Goal: Obtain resource: Obtain resource

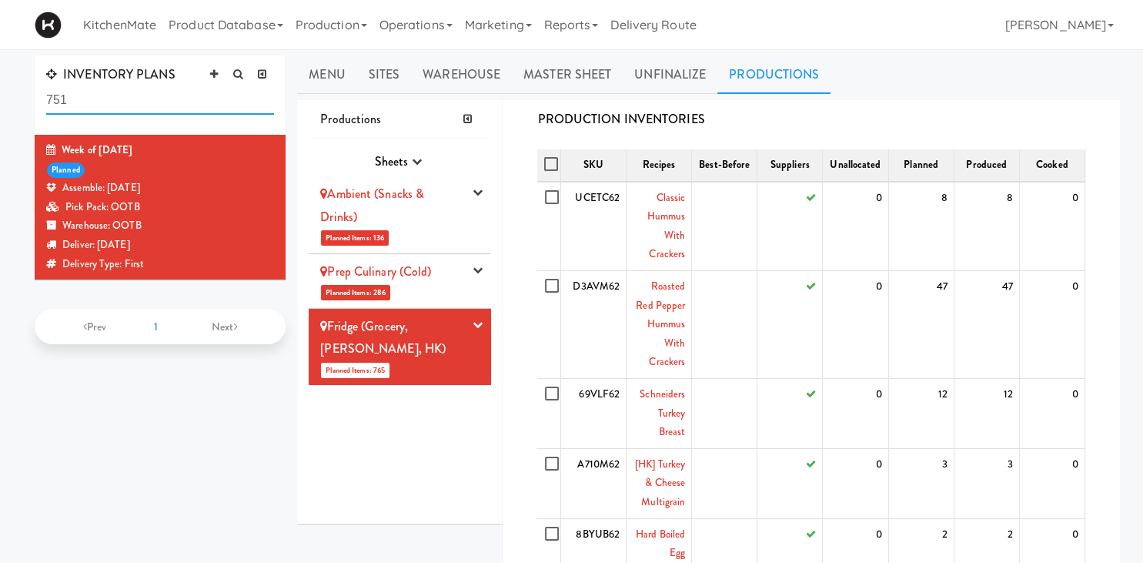
drag, startPoint x: 94, startPoint y: 105, endPoint x: -167, endPoint y: 76, distance: 262.5
click at [46, 86] on input "751" at bounding box center [160, 100] width 228 height 28
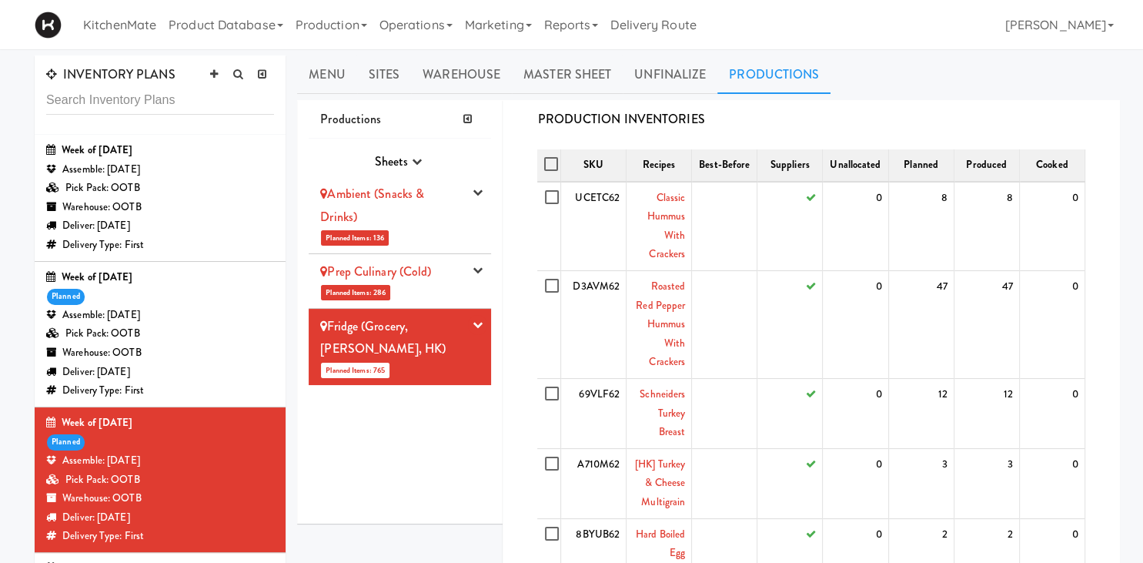
click at [203, 431] on div "Week of [DATE]" at bounding box center [160, 422] width 228 height 19
drag, startPoint x: 429, startPoint y: 156, endPoint x: 410, endPoint y: 164, distance: 20.0
click at [426, 156] on div "Sheets Purchase Order Sheets Transporation Company All Hot Meals Pick/Pack Purc…" at bounding box center [399, 163] width 159 height 26
click at [409, 164] on button "button" at bounding box center [417, 161] width 18 height 23
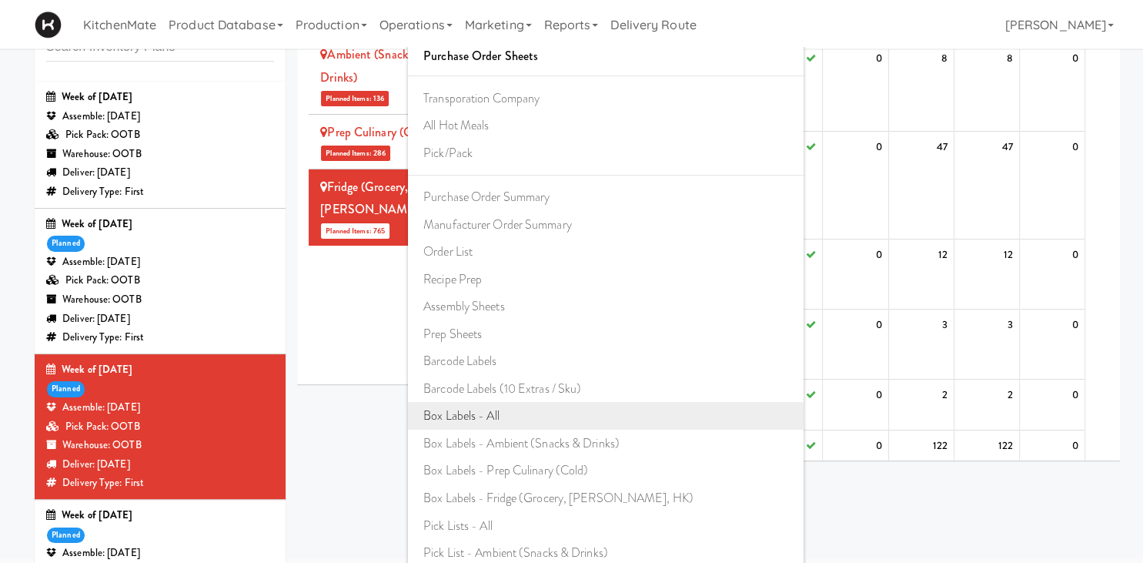
scroll to position [81, 0]
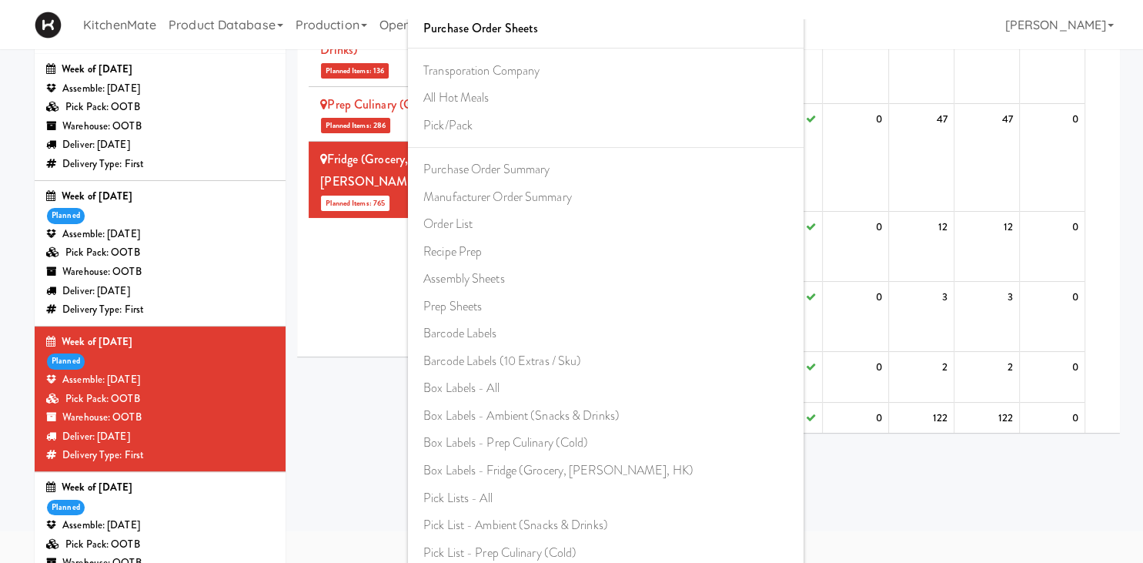
click at [300, 297] on div "Productions Sheets Purchase Order Sheets Transporation Company All Hot Meals Pi…" at bounding box center [400, 145] width 206 height 424
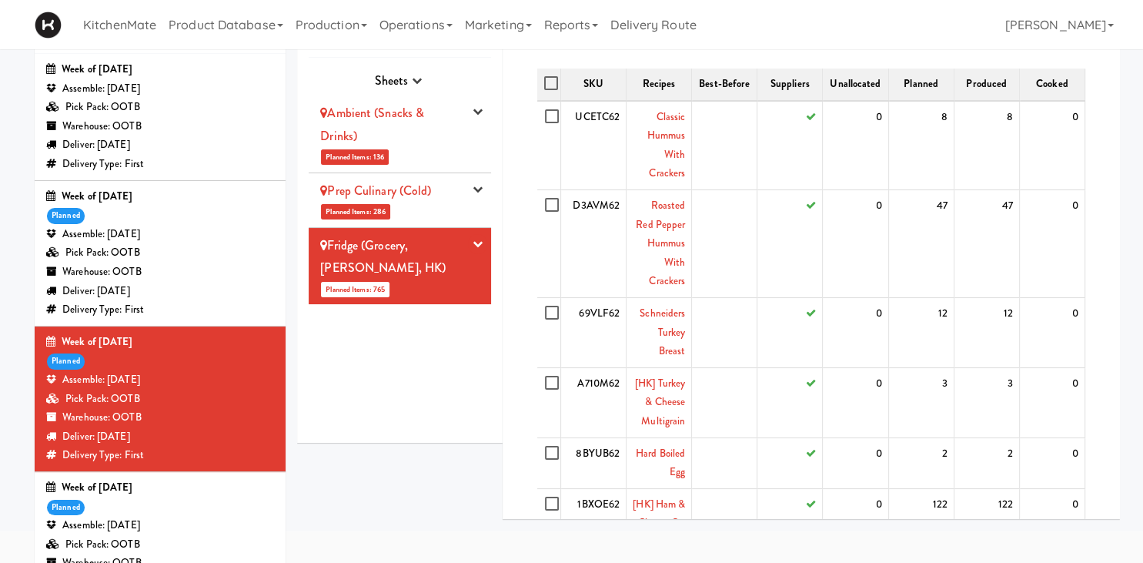
scroll to position [0, 0]
click at [423, 142] on div "Ambient (Snacks & Drinks)" at bounding box center [391, 124] width 143 height 45
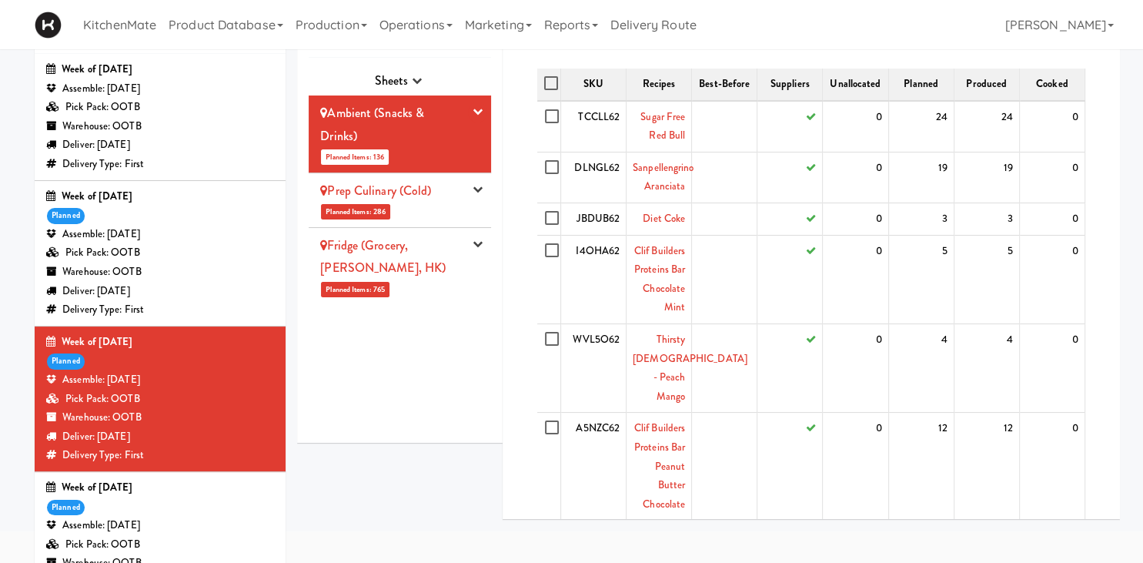
click at [431, 196] on link "Prep Culinary (Cold)" at bounding box center [375, 191] width 111 height 18
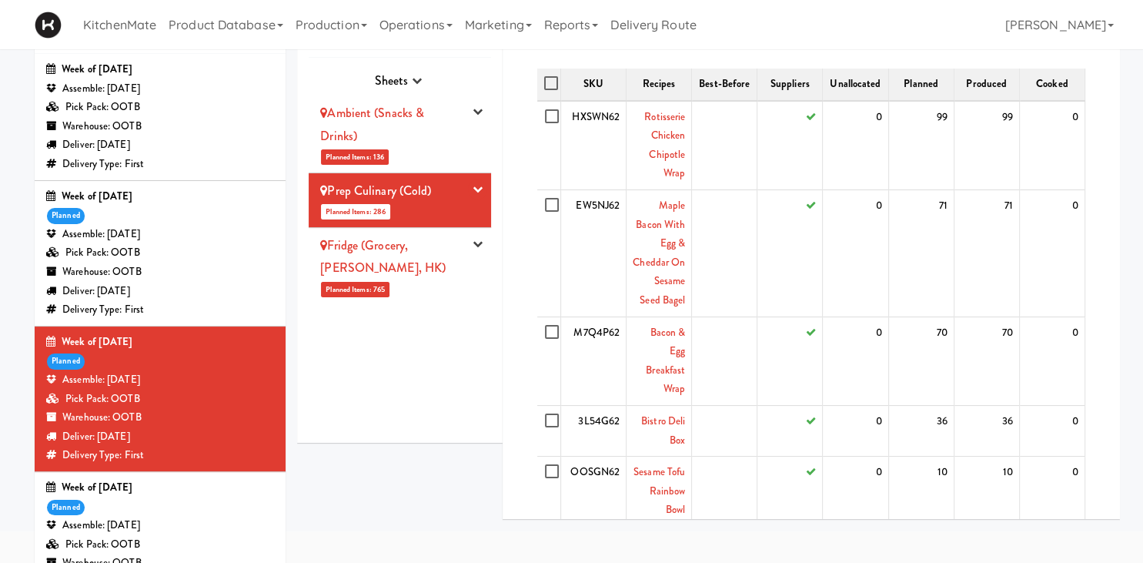
click at [431, 236] on link "Fridge (Grocery, [PERSON_NAME], HK)" at bounding box center [382, 256] width 125 height 41
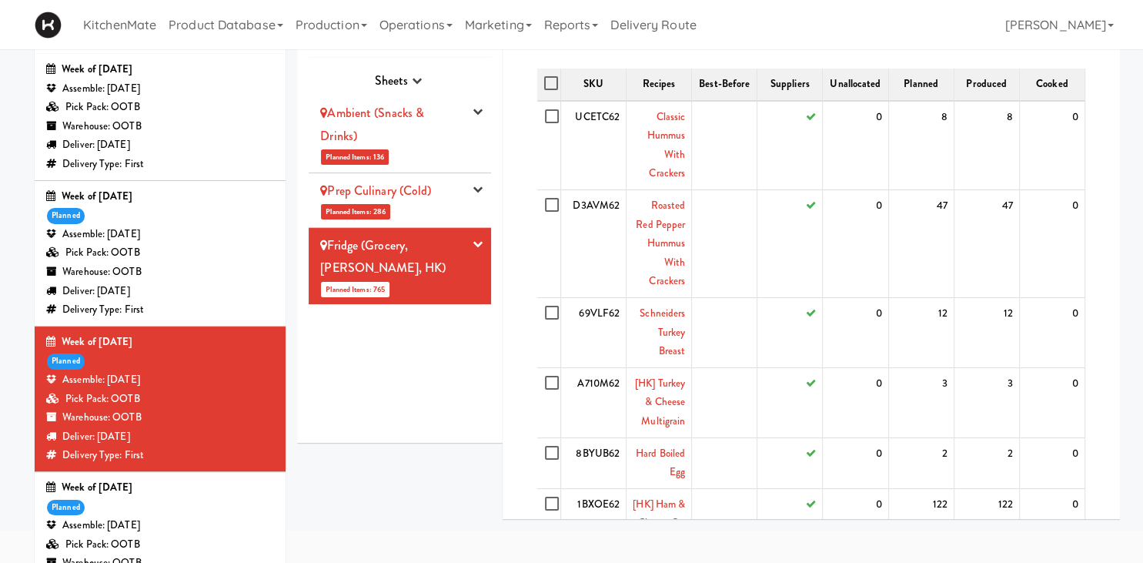
click at [433, 126] on div "Ambient (Snacks & Drinks)" at bounding box center [391, 124] width 143 height 45
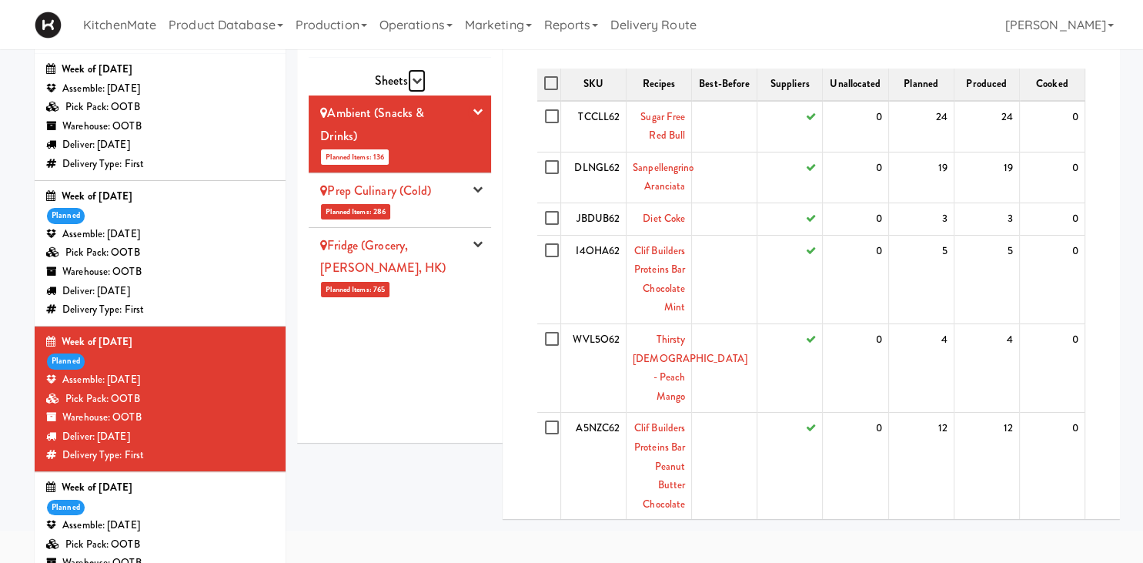
drag, startPoint x: 419, startPoint y: 75, endPoint x: 431, endPoint y: 98, distance: 26.2
click at [418, 75] on button "button" at bounding box center [417, 80] width 18 height 23
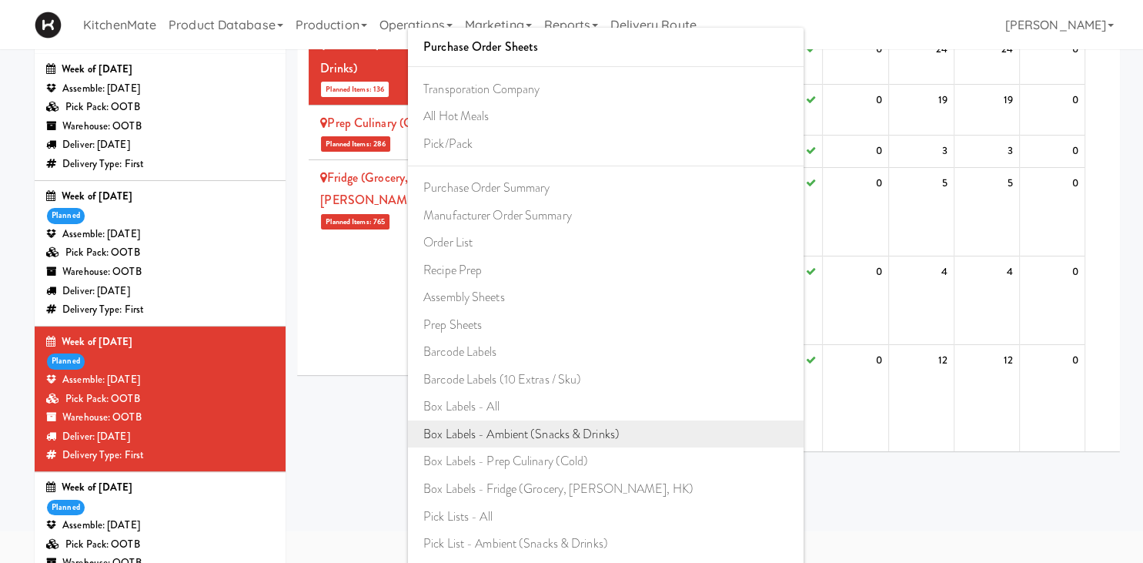
scroll to position [86, 0]
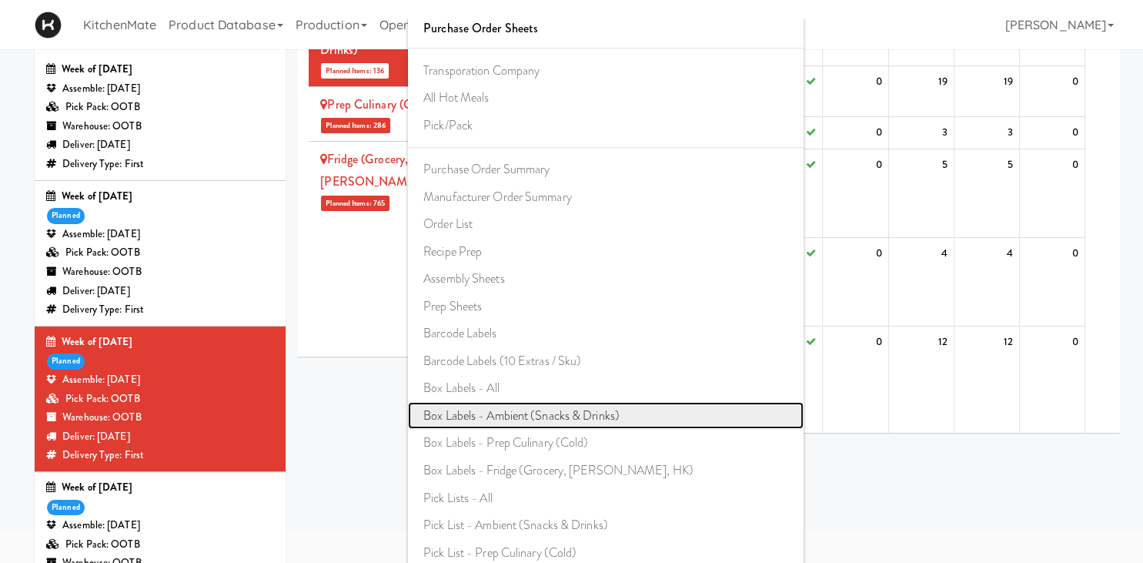
click at [537, 409] on link "Box Labels - Ambient (Snacks & Drinks)" at bounding box center [606, 416] width 396 height 28
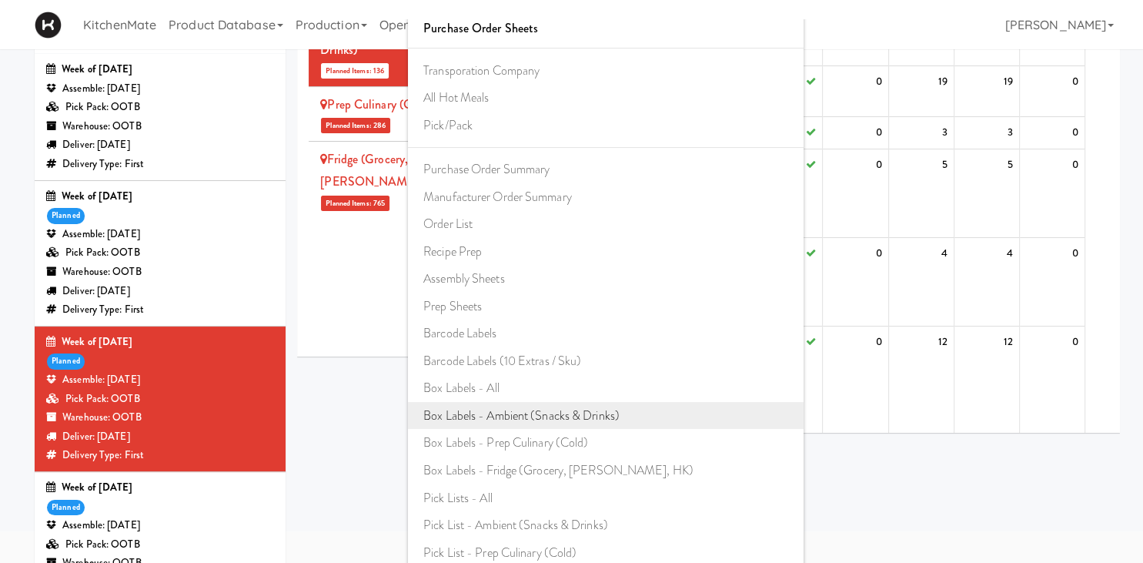
scroll to position [0, 0]
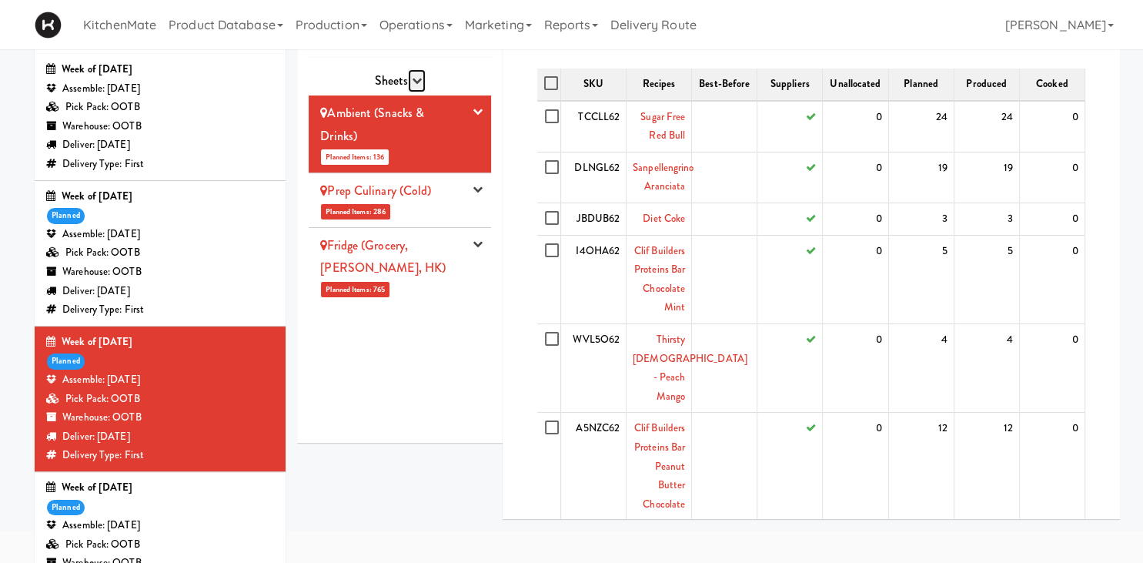
click at [417, 82] on icon "button" at bounding box center [417, 80] width 10 height 10
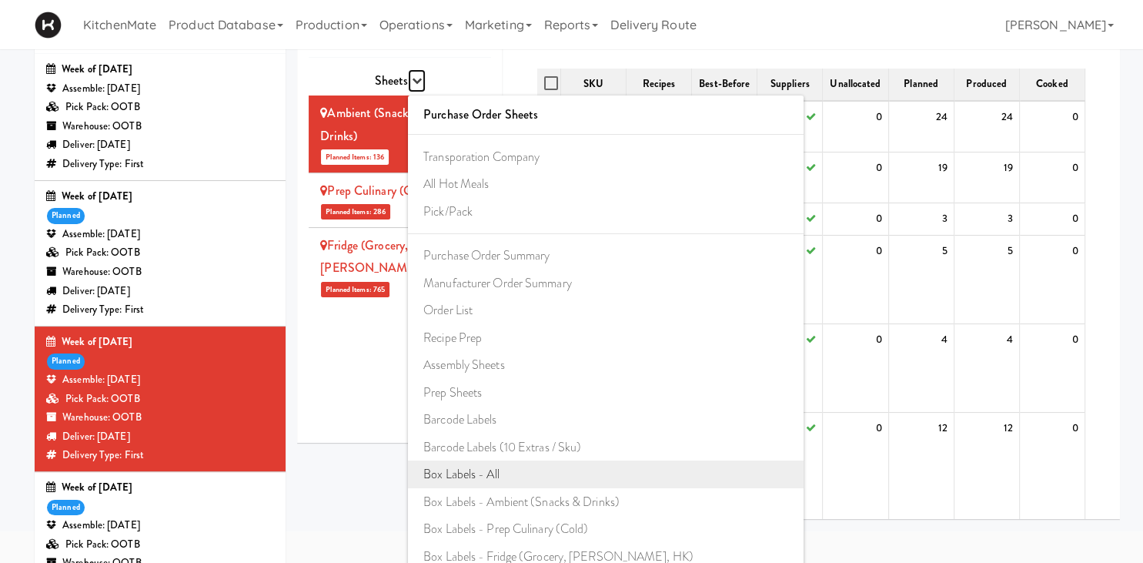
scroll to position [86, 0]
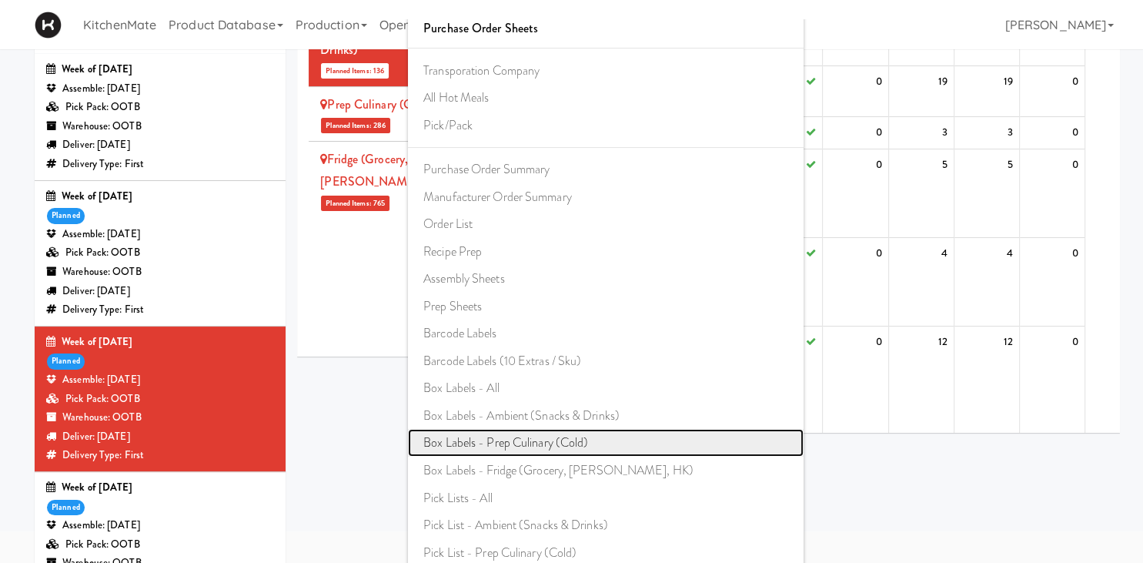
click at [576, 440] on link "Box Labels - Prep Culinary (Cold)" at bounding box center [606, 443] width 396 height 28
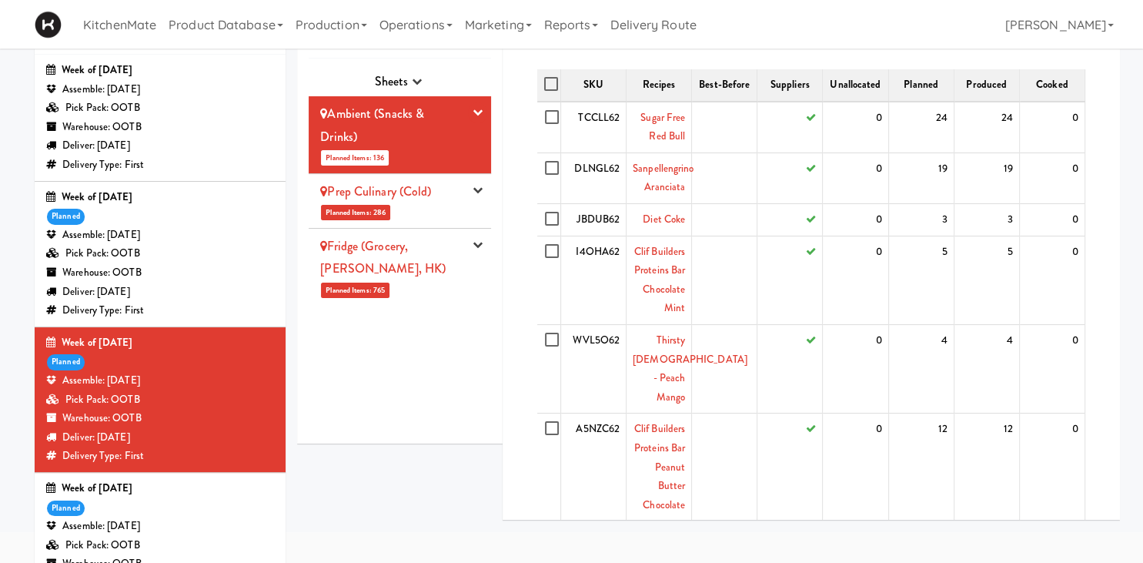
scroll to position [0, 0]
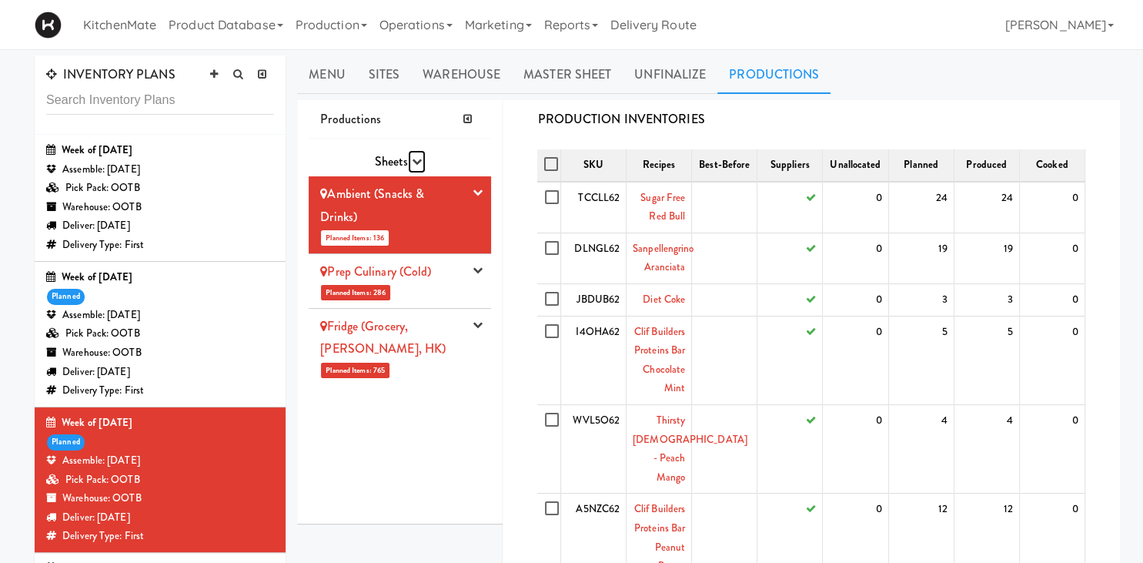
drag, startPoint x: 412, startPoint y: 159, endPoint x: 440, endPoint y: 265, distance: 110.0
click at [413, 156] on icon "button" at bounding box center [417, 161] width 10 height 10
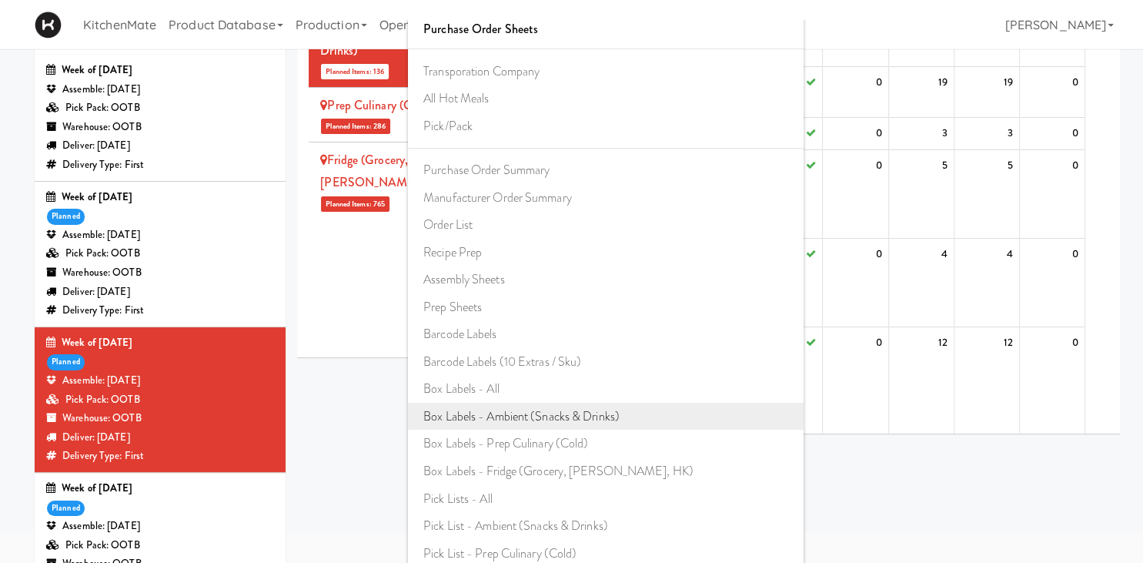
scroll to position [81, 0]
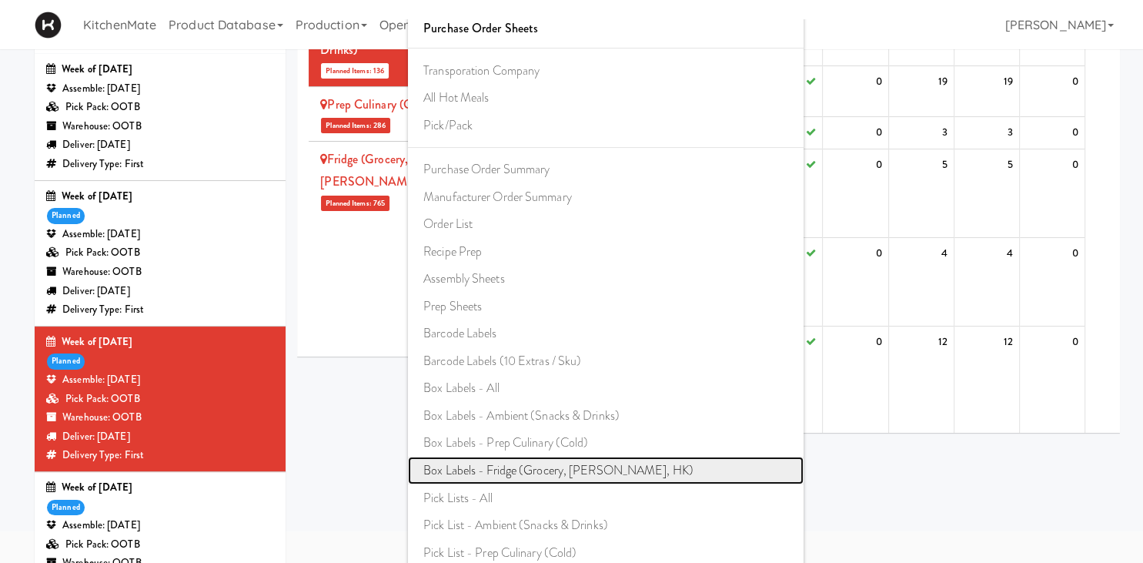
click at [528, 466] on link "Box Labels - Fridge (Grocery, [PERSON_NAME], HK)" at bounding box center [606, 470] width 396 height 28
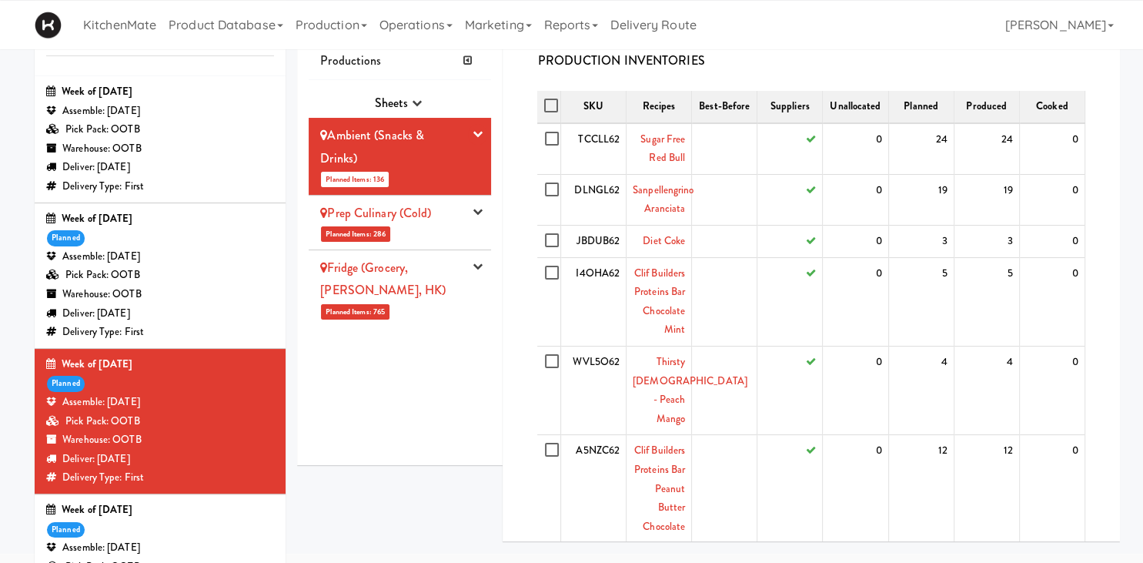
scroll to position [0, 0]
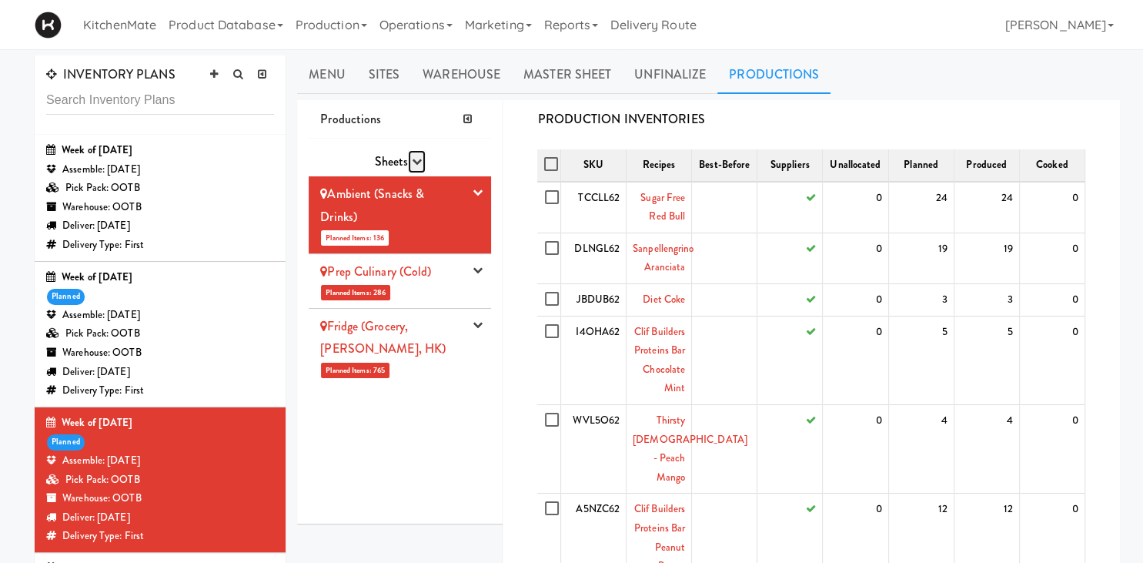
click at [409, 159] on button "button" at bounding box center [417, 161] width 18 height 23
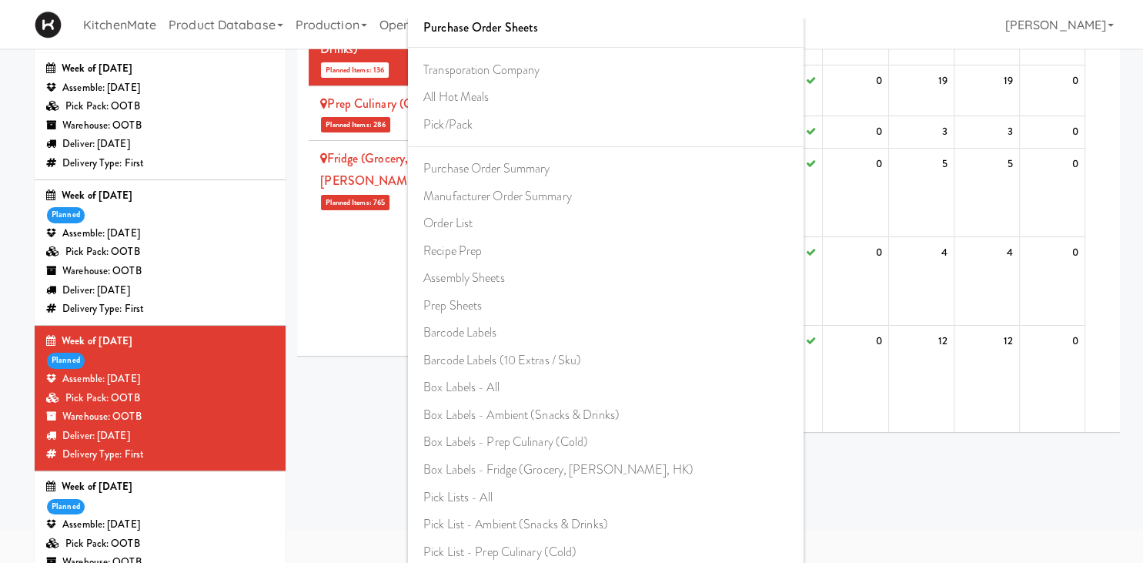
scroll to position [375, 0]
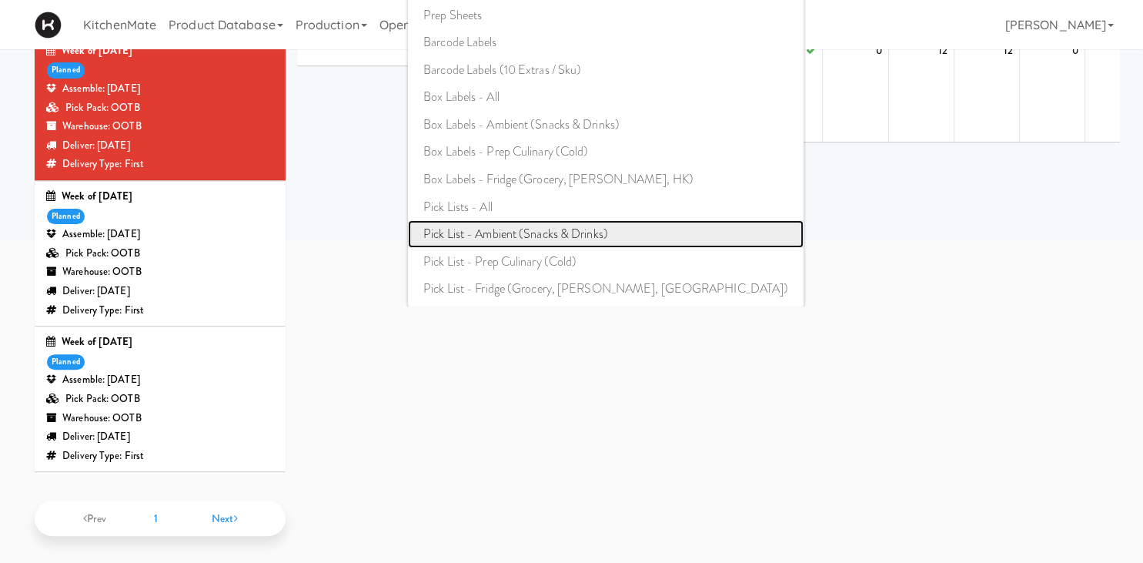
click at [519, 233] on link "Pick List - Ambient (Snacks & Drinks)" at bounding box center [606, 234] width 396 height 28
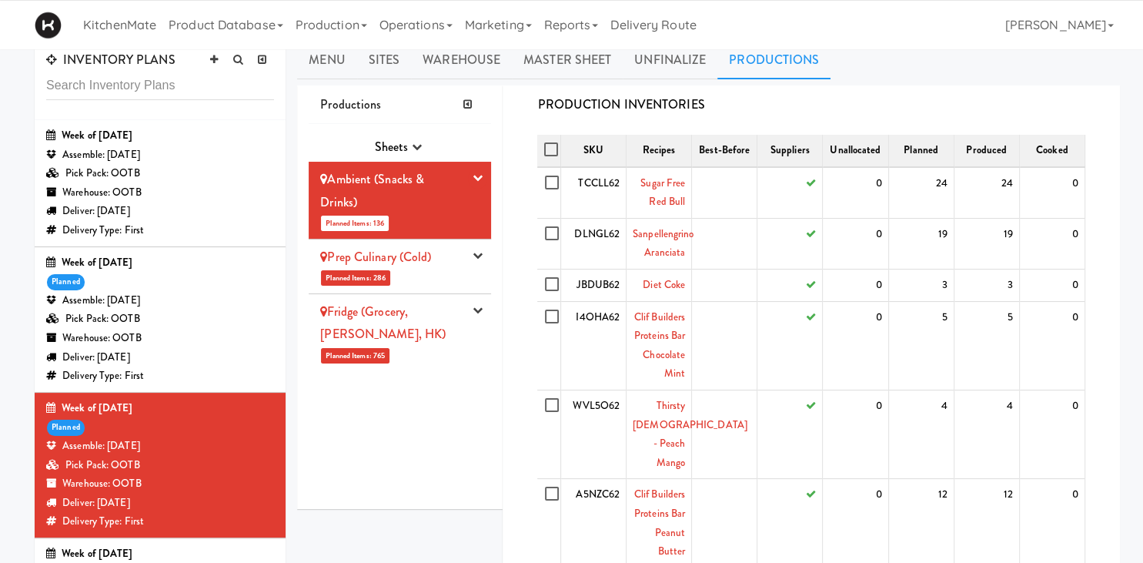
scroll to position [0, 0]
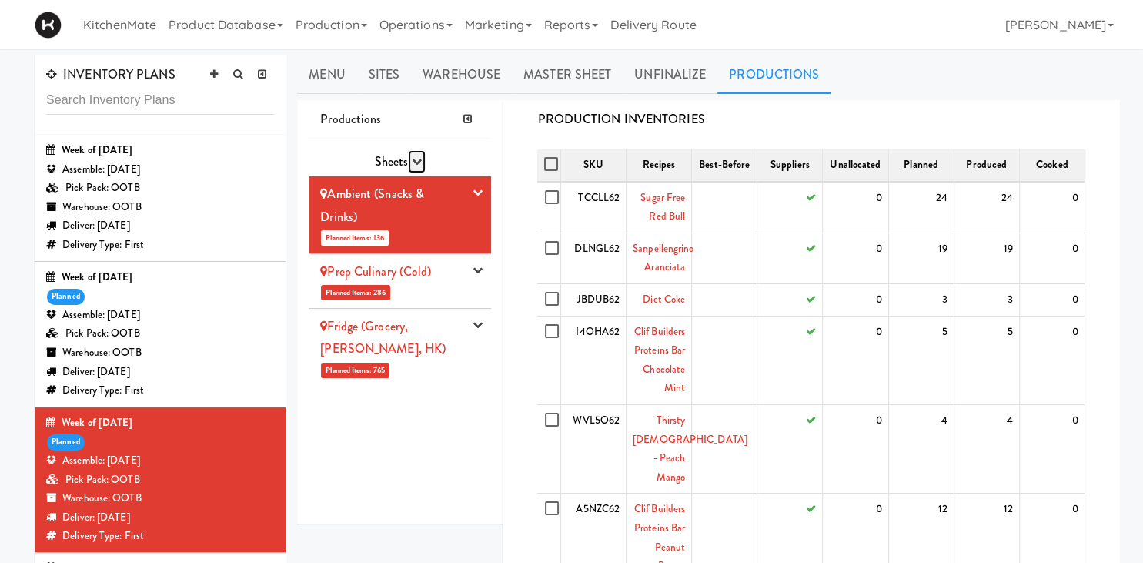
drag, startPoint x: 413, startPoint y: 159, endPoint x: 426, endPoint y: 203, distance: 46.7
click at [413, 159] on icon "button" at bounding box center [417, 161] width 10 height 10
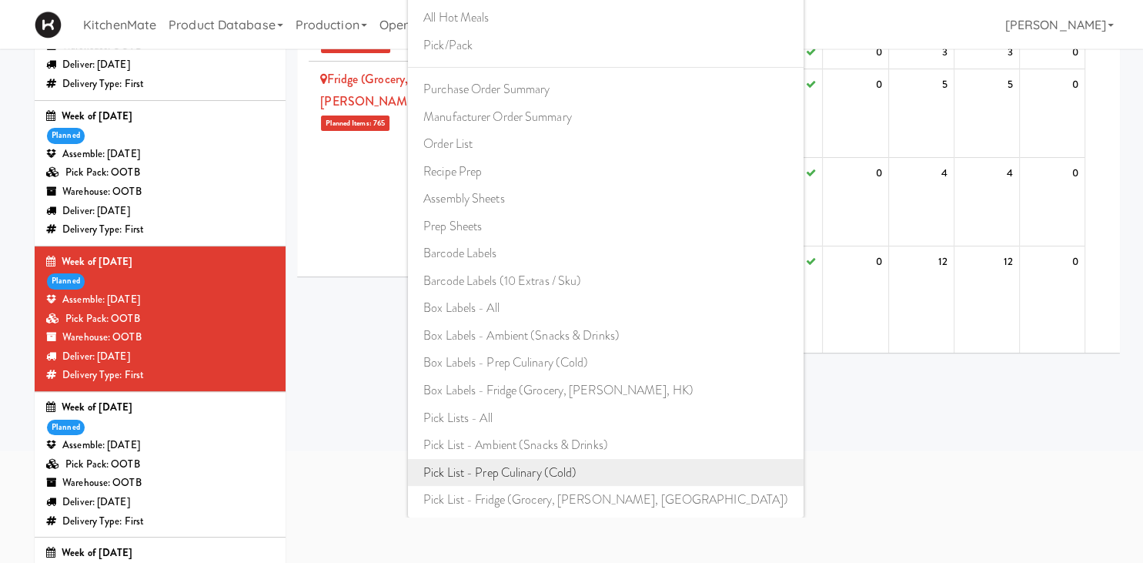
scroll to position [162, 0]
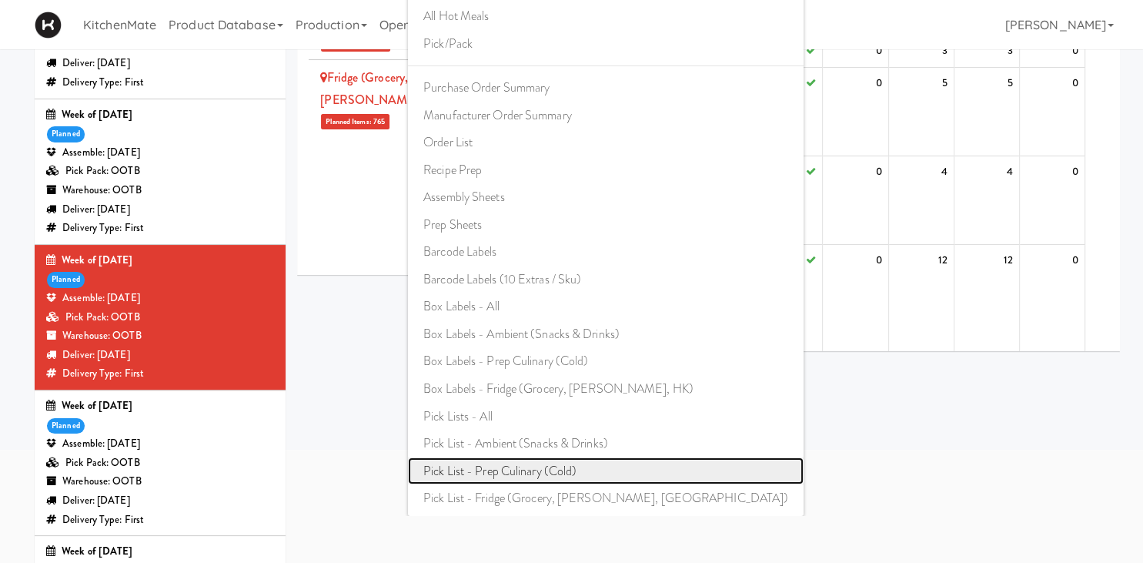
click at [590, 465] on link "Pick List - Prep Culinary (Cold)" at bounding box center [606, 471] width 396 height 28
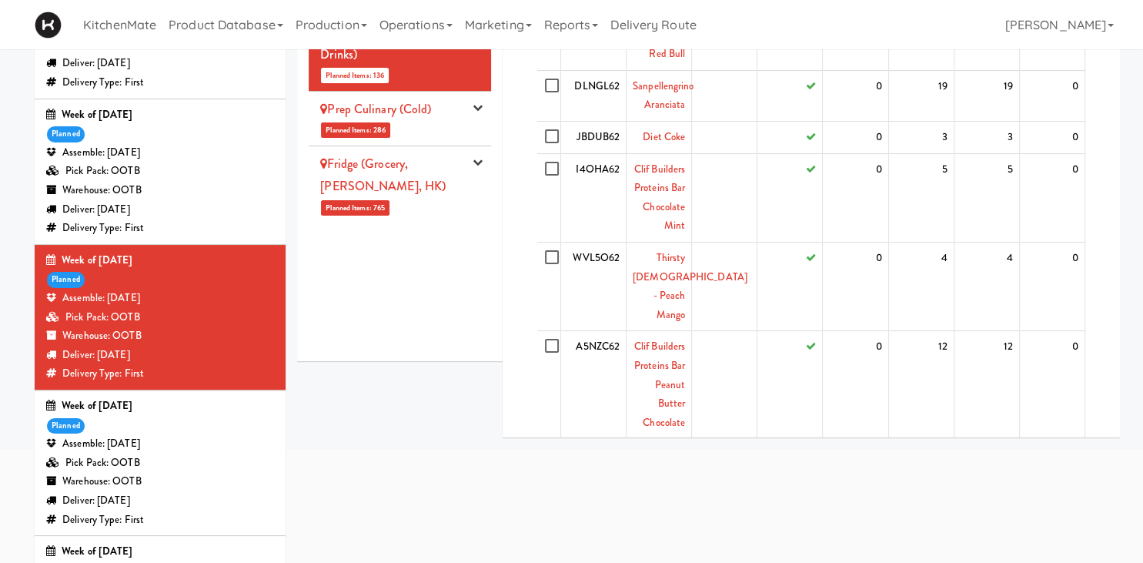
scroll to position [0, 0]
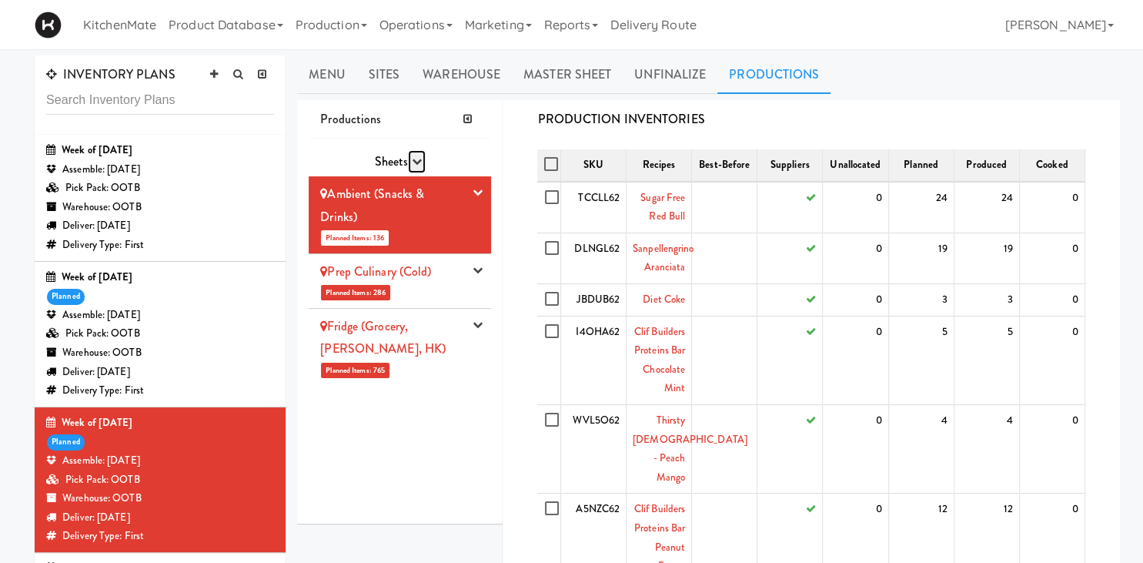
click at [413, 152] on button "button" at bounding box center [417, 161] width 18 height 23
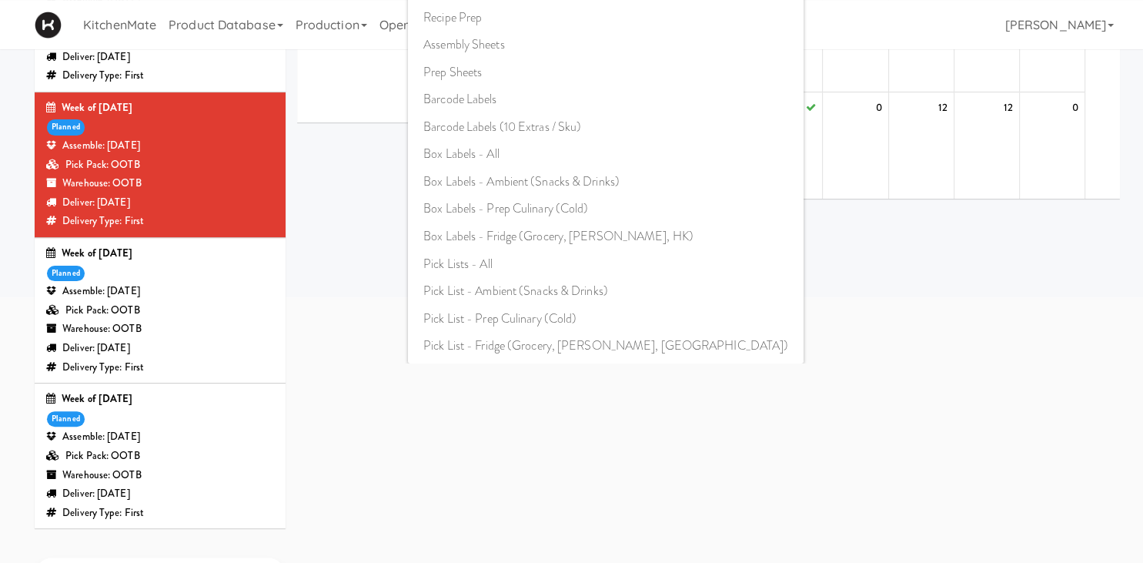
scroll to position [375, 0]
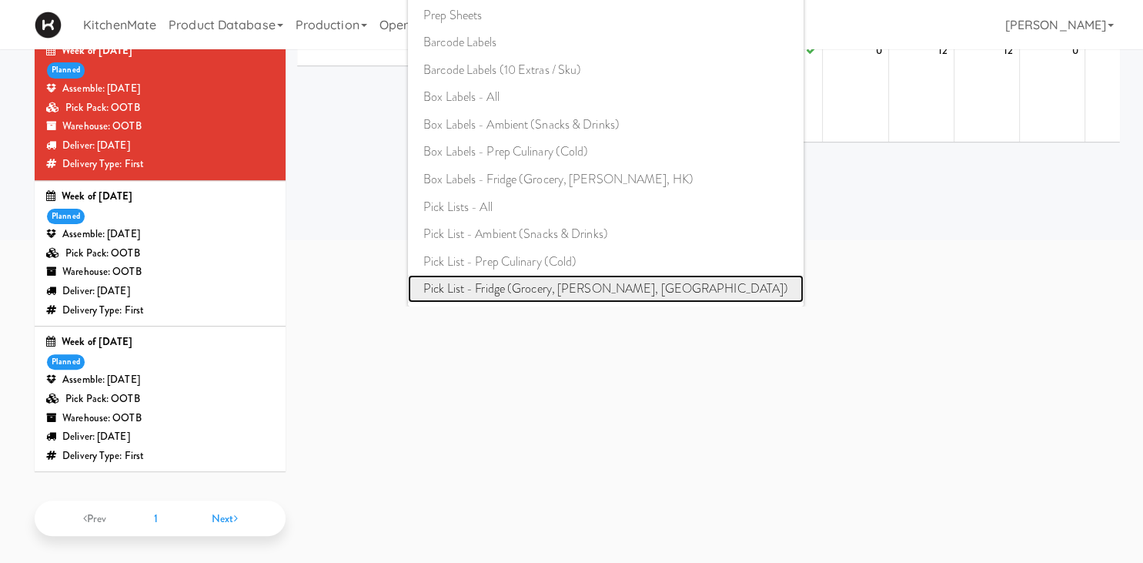
click at [523, 287] on link "Pick List - Fridge (Grocery, [PERSON_NAME], [GEOGRAPHIC_DATA])" at bounding box center [606, 289] width 396 height 28
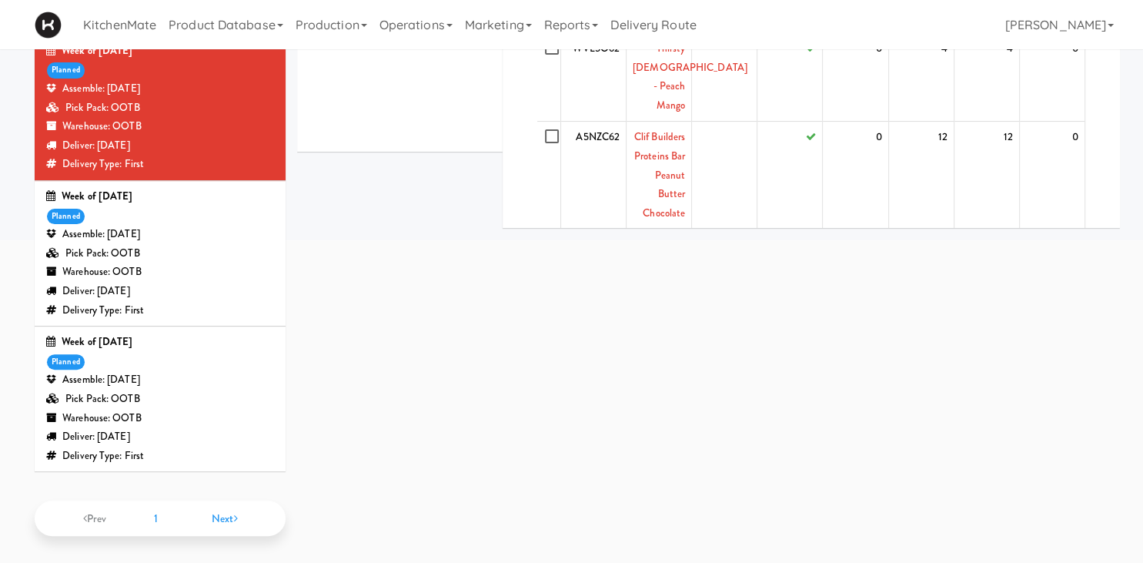
scroll to position [0, 0]
